Goal: Browse casually: Explore the website without a specific task or goal

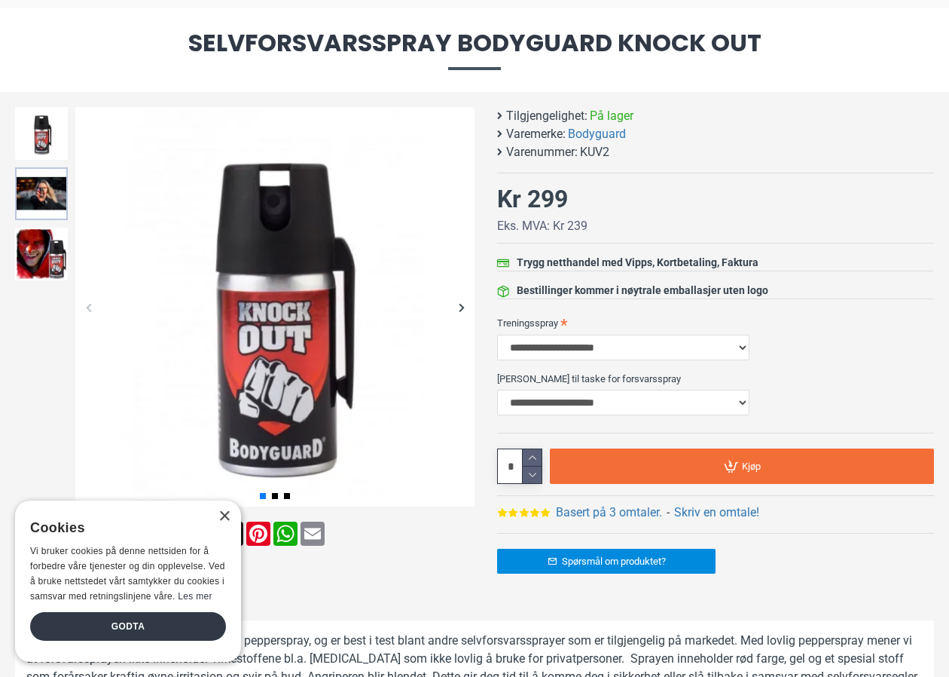
click at [56, 203] on img at bounding box center [41, 193] width 53 height 53
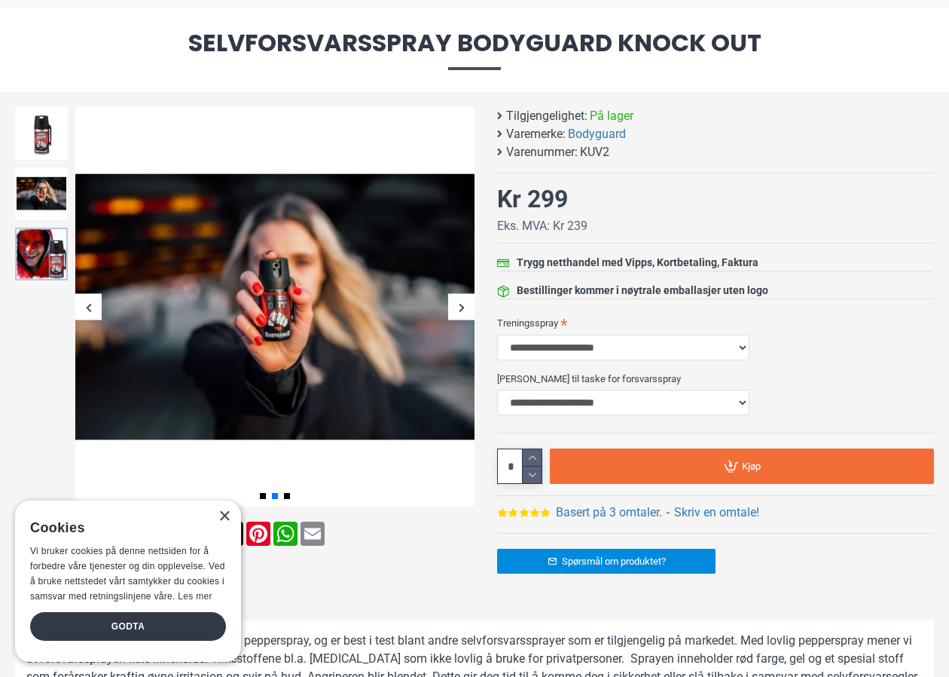
click at [58, 251] on img at bounding box center [41, 254] width 53 height 53
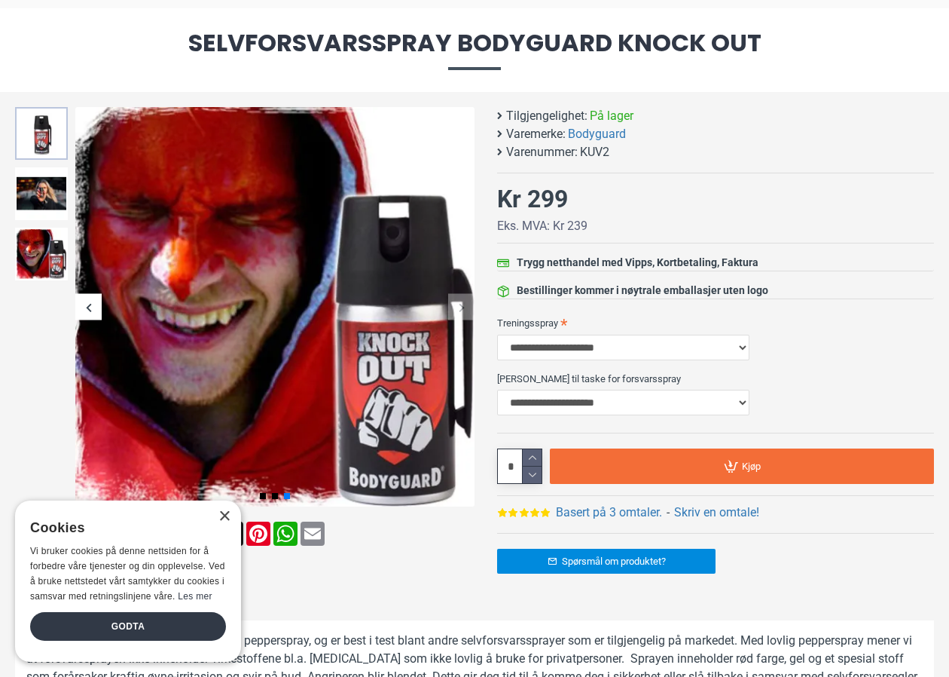
click at [66, 144] on img at bounding box center [41, 133] width 53 height 53
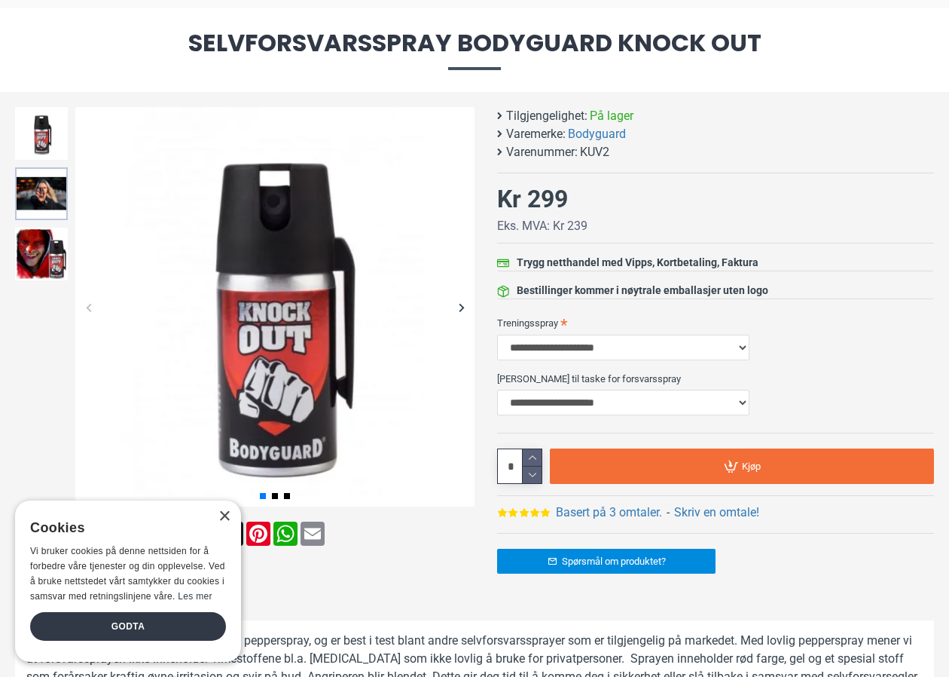
click at [61, 194] on img at bounding box center [41, 193] width 53 height 53
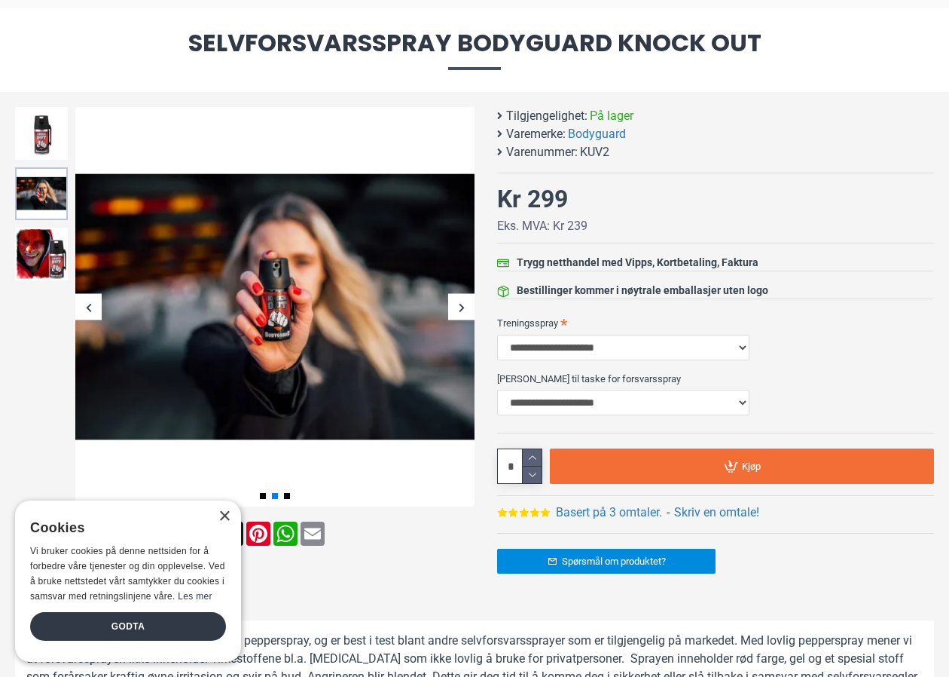
click at [60, 209] on img at bounding box center [41, 193] width 53 height 53
click at [60, 237] on img at bounding box center [41, 254] width 53 height 53
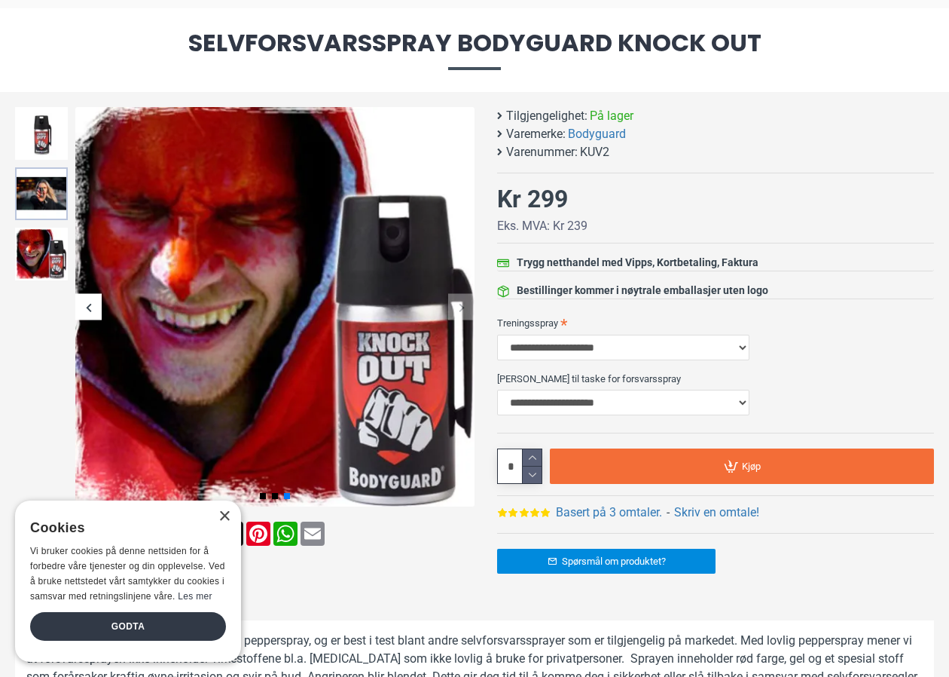
click at [51, 196] on img at bounding box center [41, 193] width 53 height 53
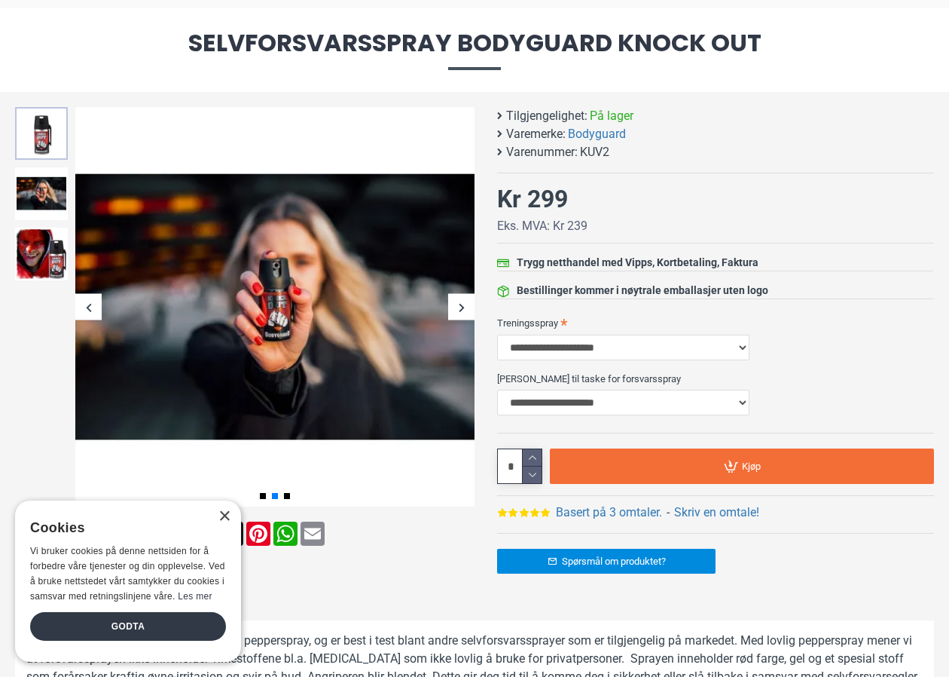
click at [48, 158] on img at bounding box center [41, 133] width 53 height 53
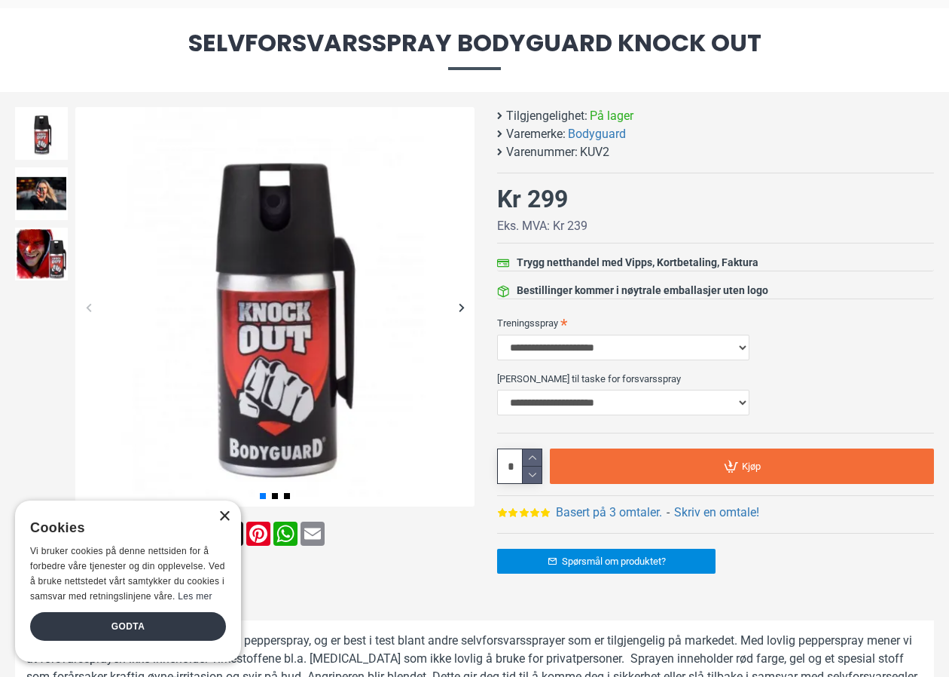
click at [224, 515] on div "×" at bounding box center [224, 516] width 11 height 11
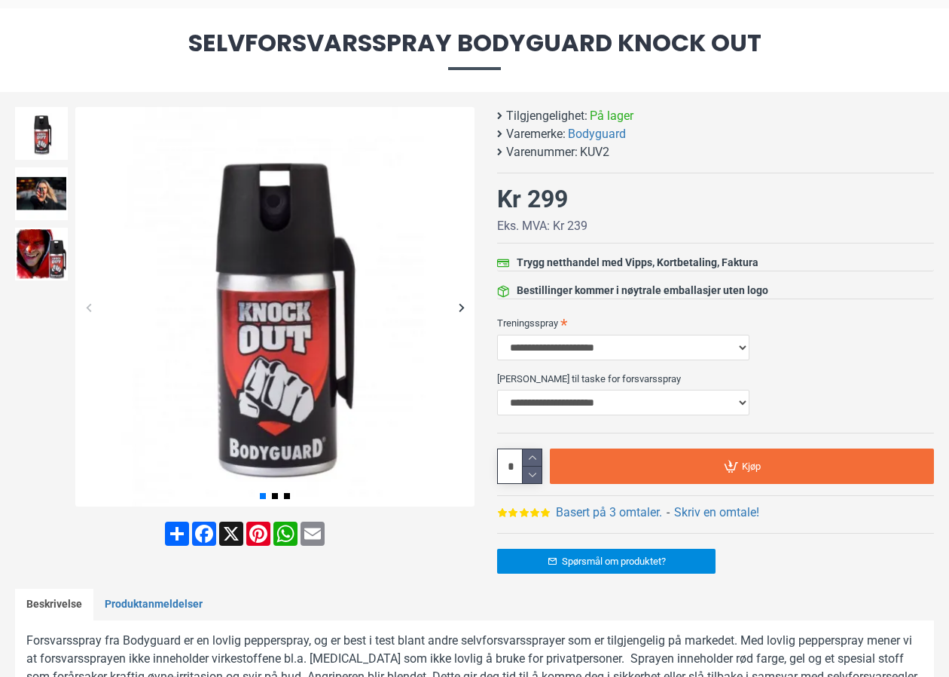
click at [58, 384] on div at bounding box center [41, 304] width 60 height 403
click at [48, 233] on img at bounding box center [41, 254] width 53 height 53
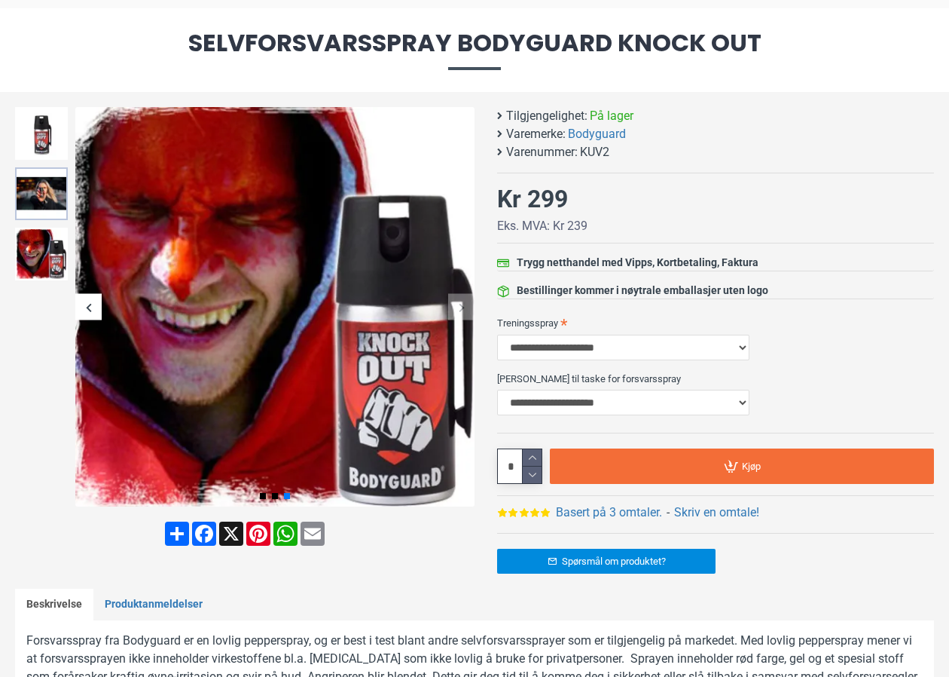
click at [49, 205] on img at bounding box center [41, 193] width 53 height 53
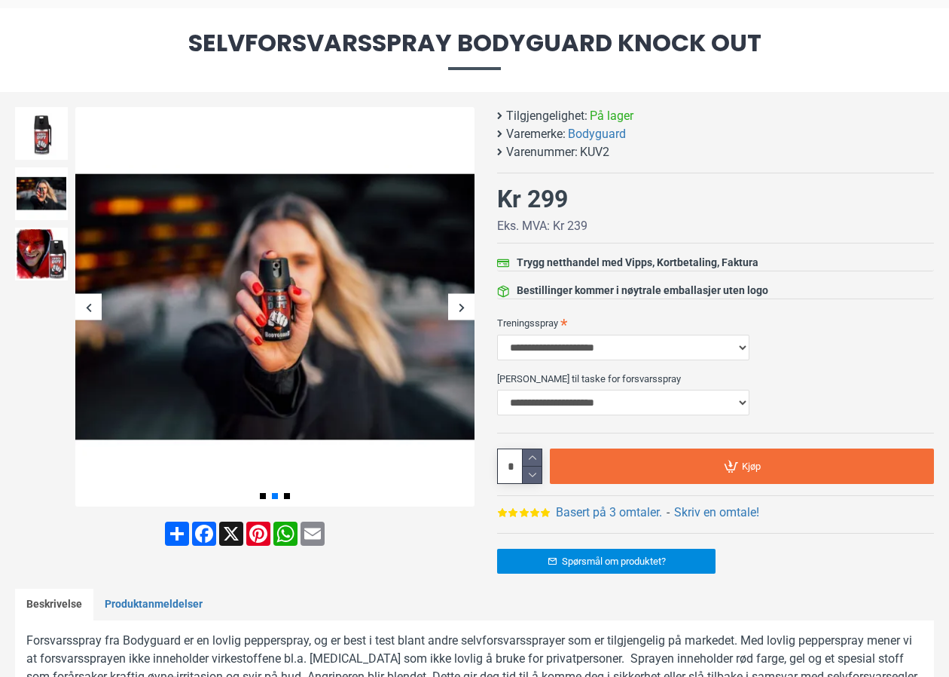
click at [12, 247] on div at bounding box center [41, 254] width 60 height 60
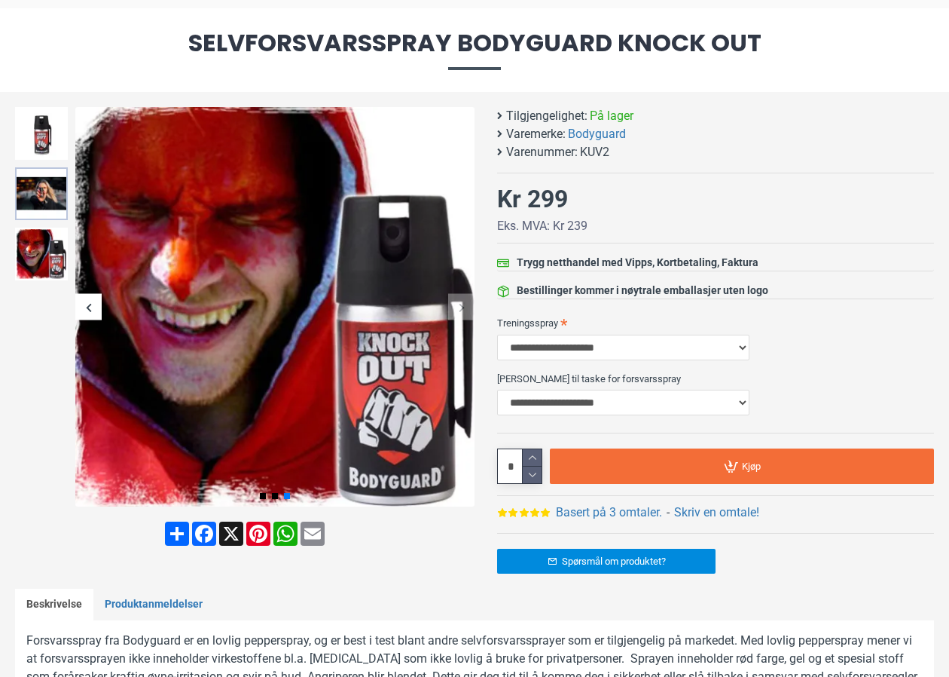
click at [29, 203] on img at bounding box center [41, 193] width 53 height 53
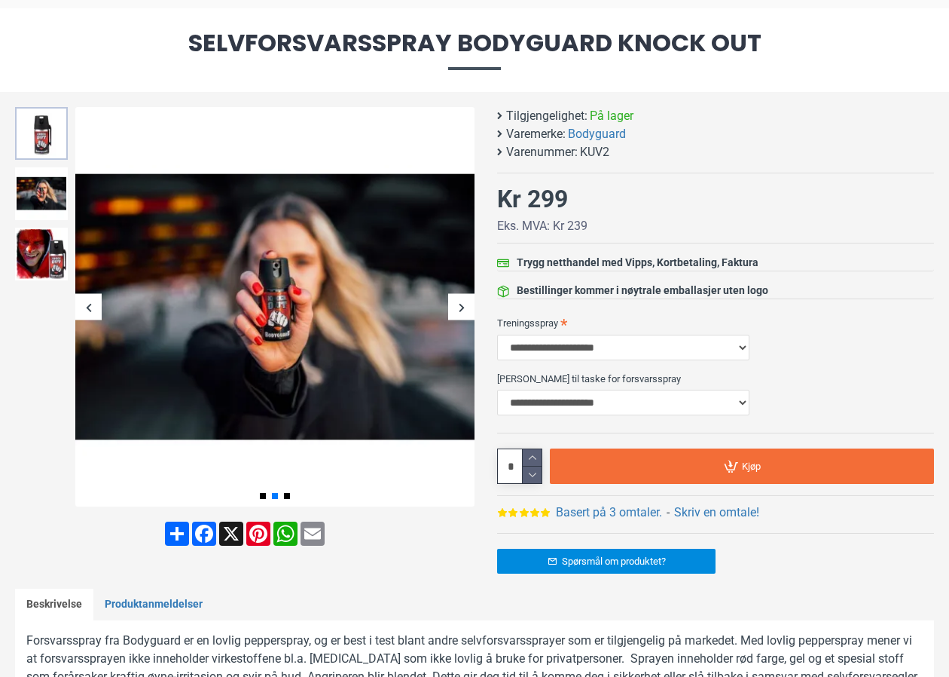
click at [36, 146] on img at bounding box center [41, 133] width 53 height 53
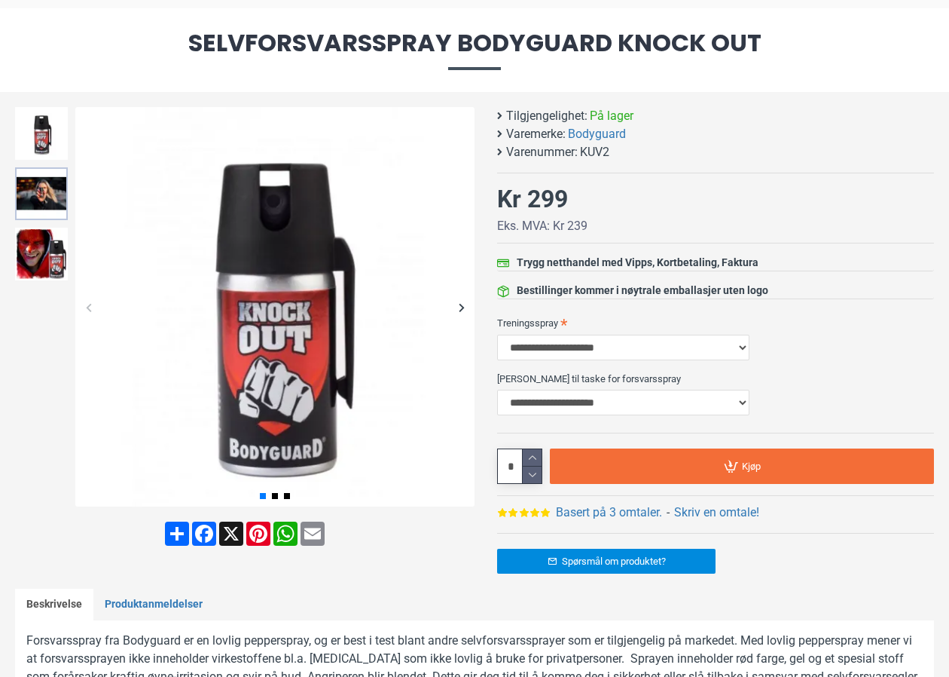
click at [37, 202] on img at bounding box center [41, 193] width 53 height 53
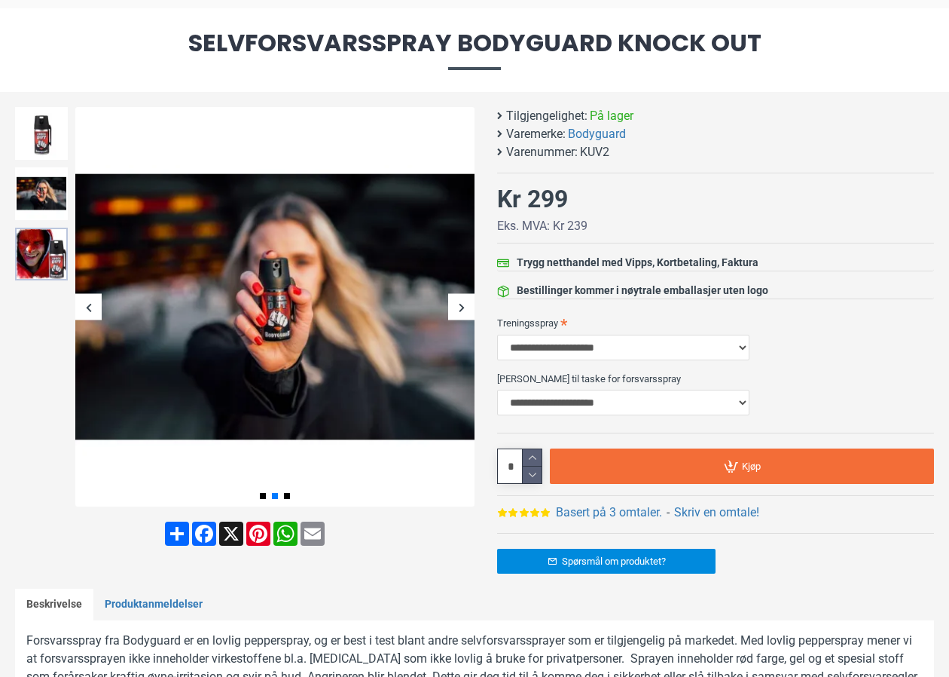
click at [56, 249] on img at bounding box center [41, 254] width 53 height 53
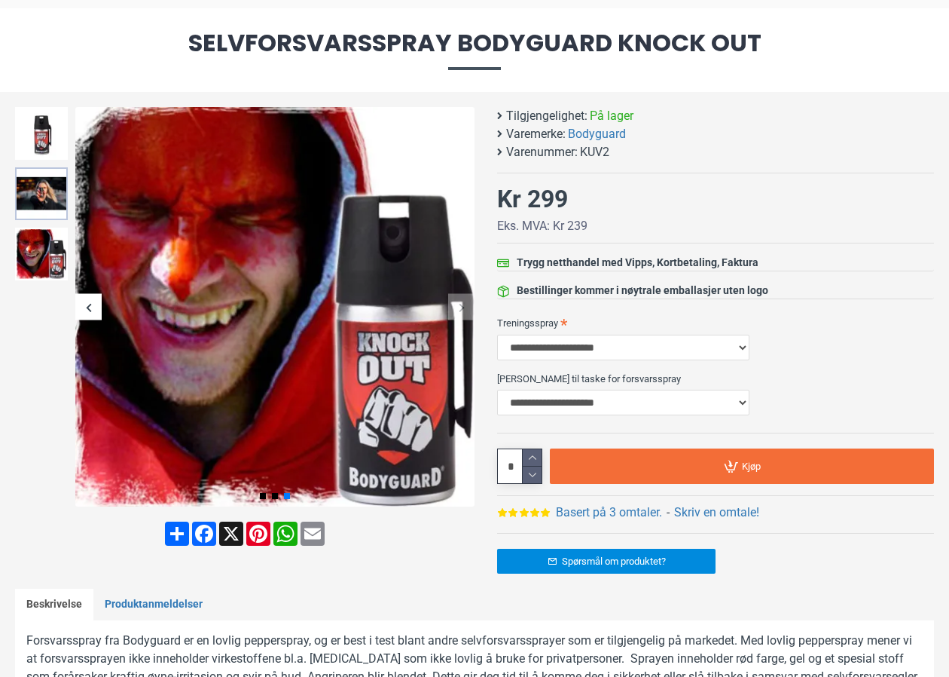
click at [55, 189] on img at bounding box center [41, 193] width 53 height 53
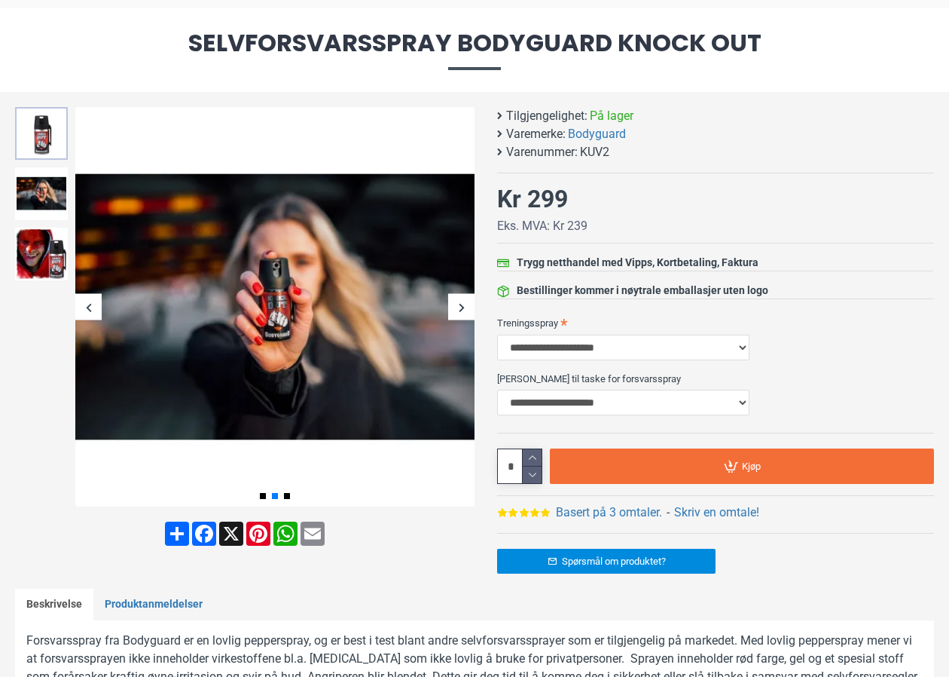
click at [56, 142] on img at bounding box center [41, 133] width 53 height 53
